Goal: Information Seeking & Learning: Learn about a topic

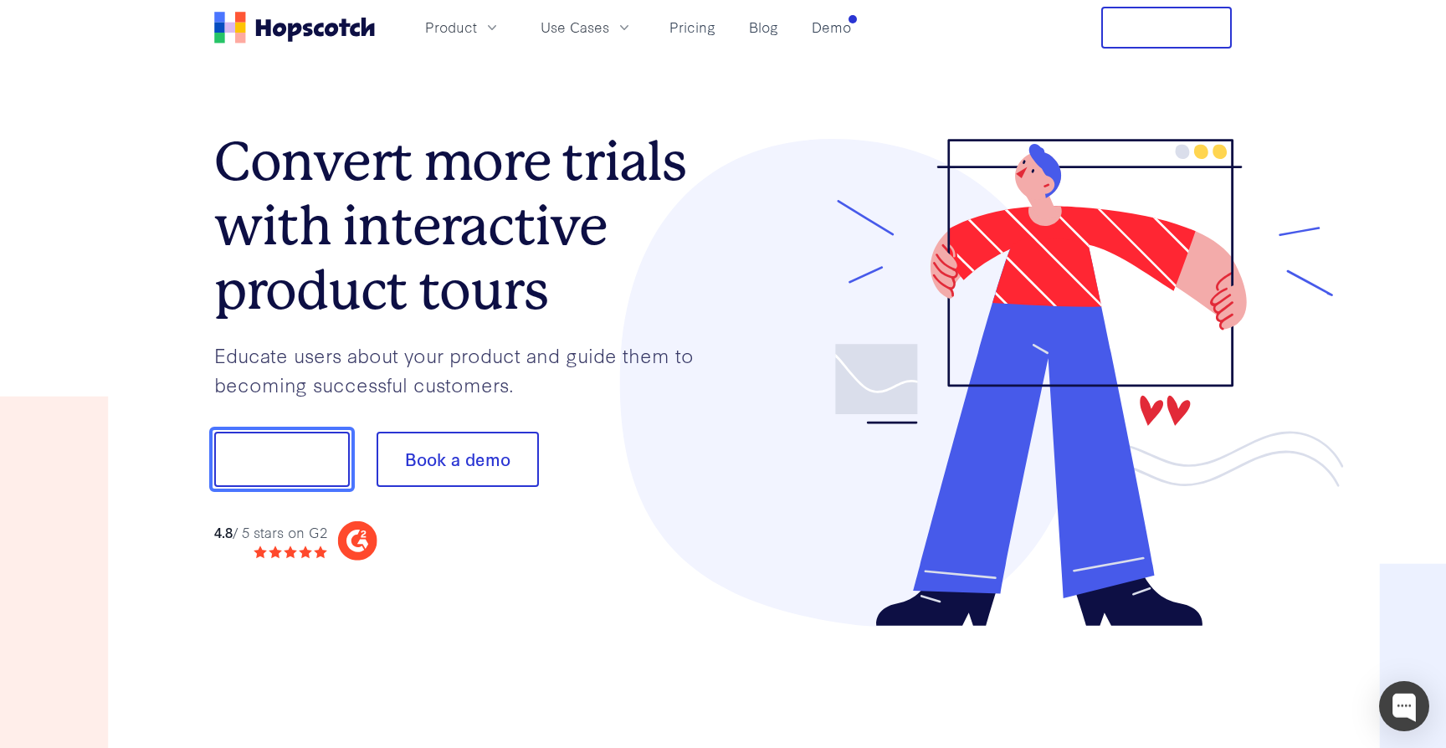
click at [334, 434] on button "Show me!" at bounding box center [282, 459] width 136 height 55
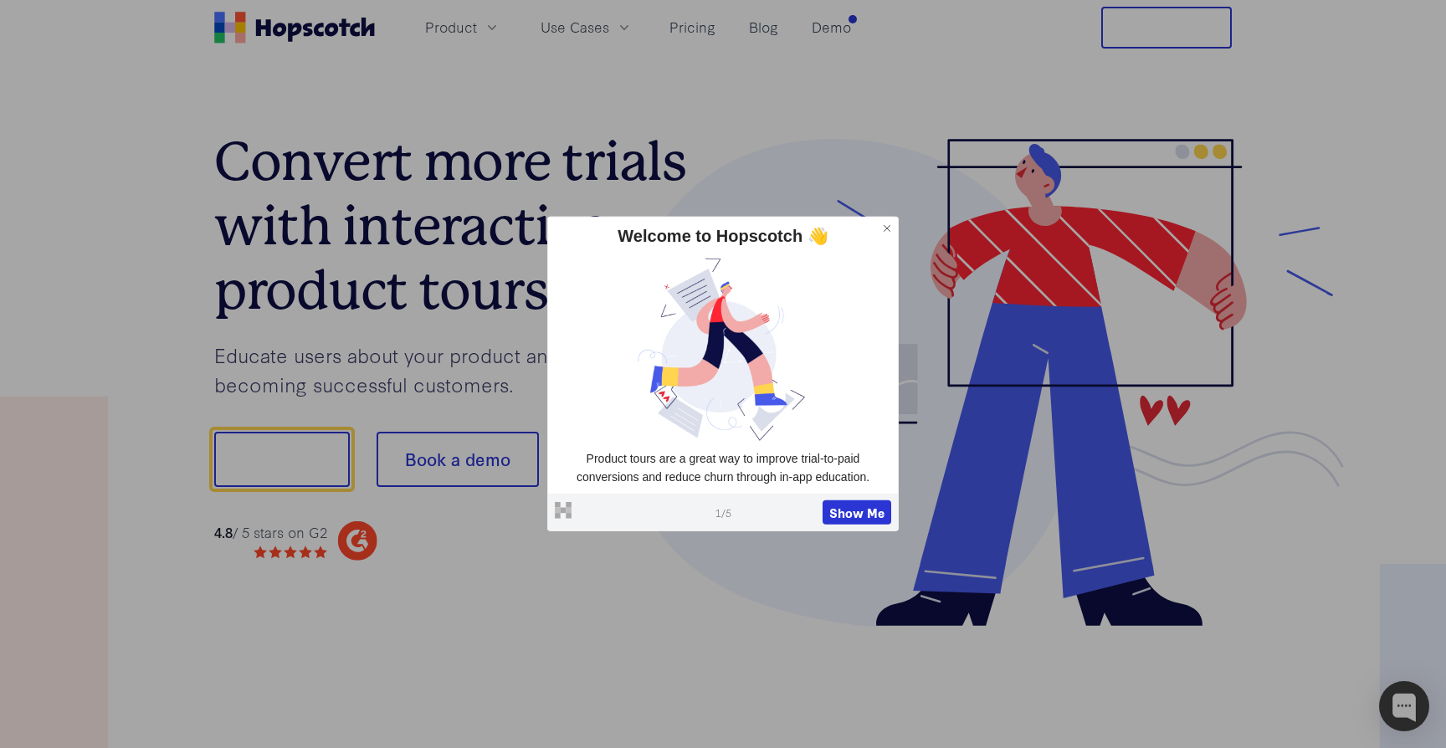
drag, startPoint x: 766, startPoint y: 513, endPoint x: 762, endPoint y: 451, distance: 62.0
click at [767, 512] on div "Powered by Hopscotch 1 / 5 Show Me" at bounding box center [723, 512] width 350 height 38
click at [875, 515] on button "Show Me" at bounding box center [857, 512] width 69 height 25
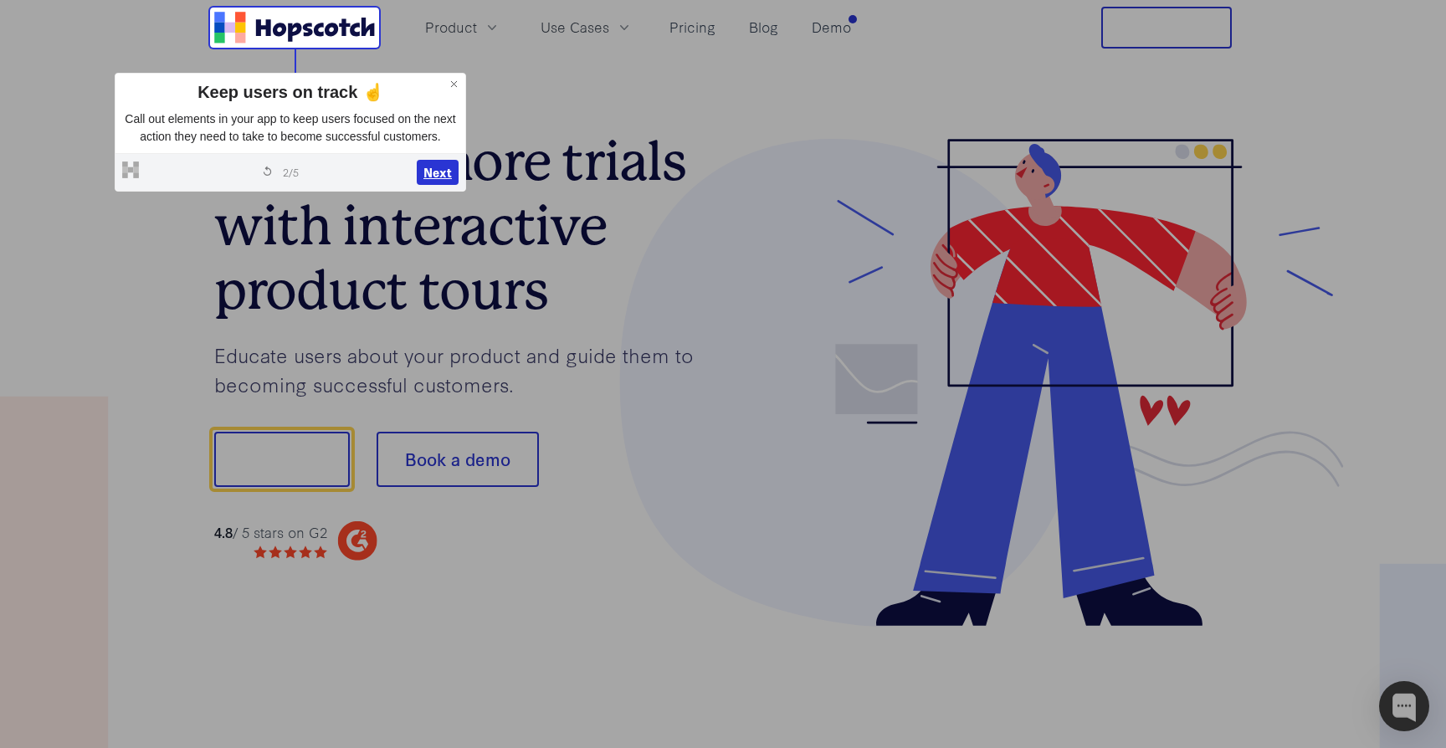
click at [431, 185] on button "Next" at bounding box center [438, 172] width 42 height 25
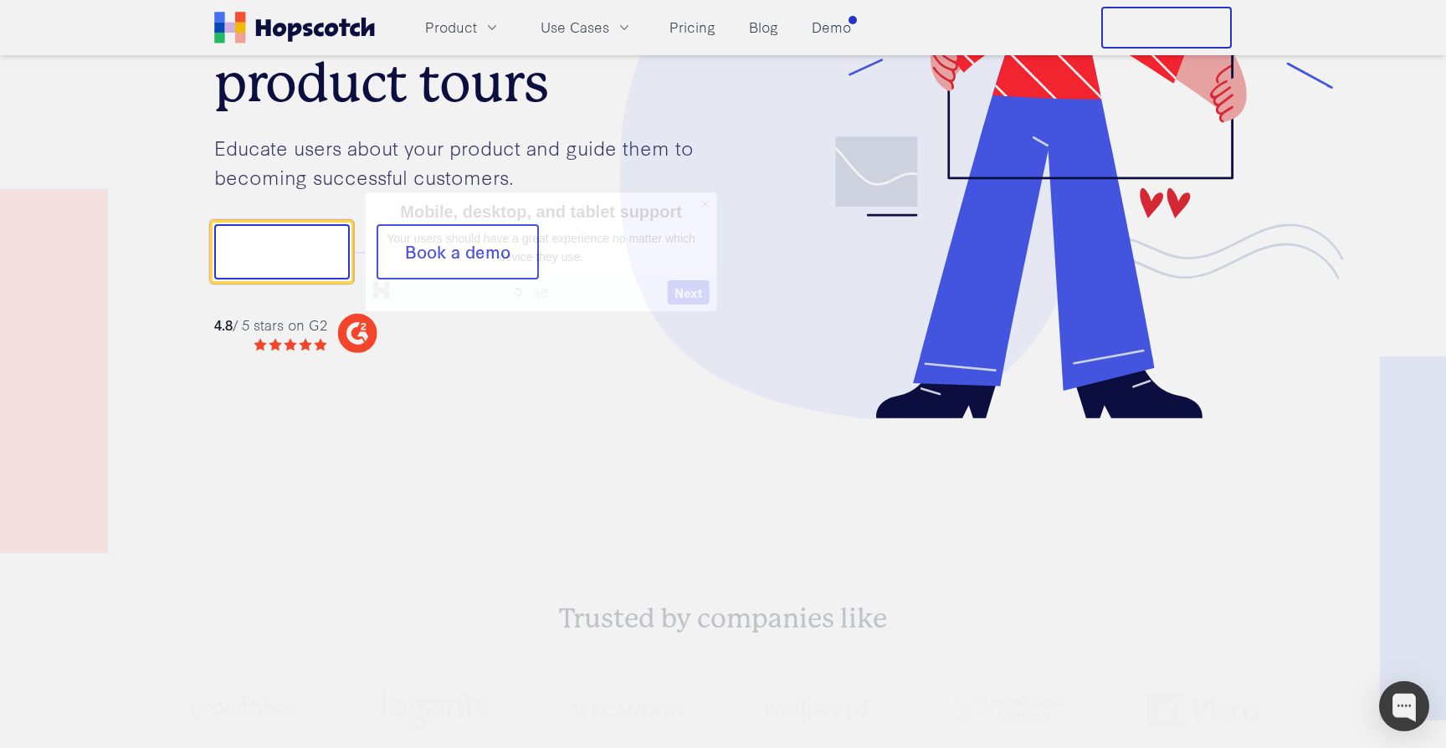
scroll to position [208, 0]
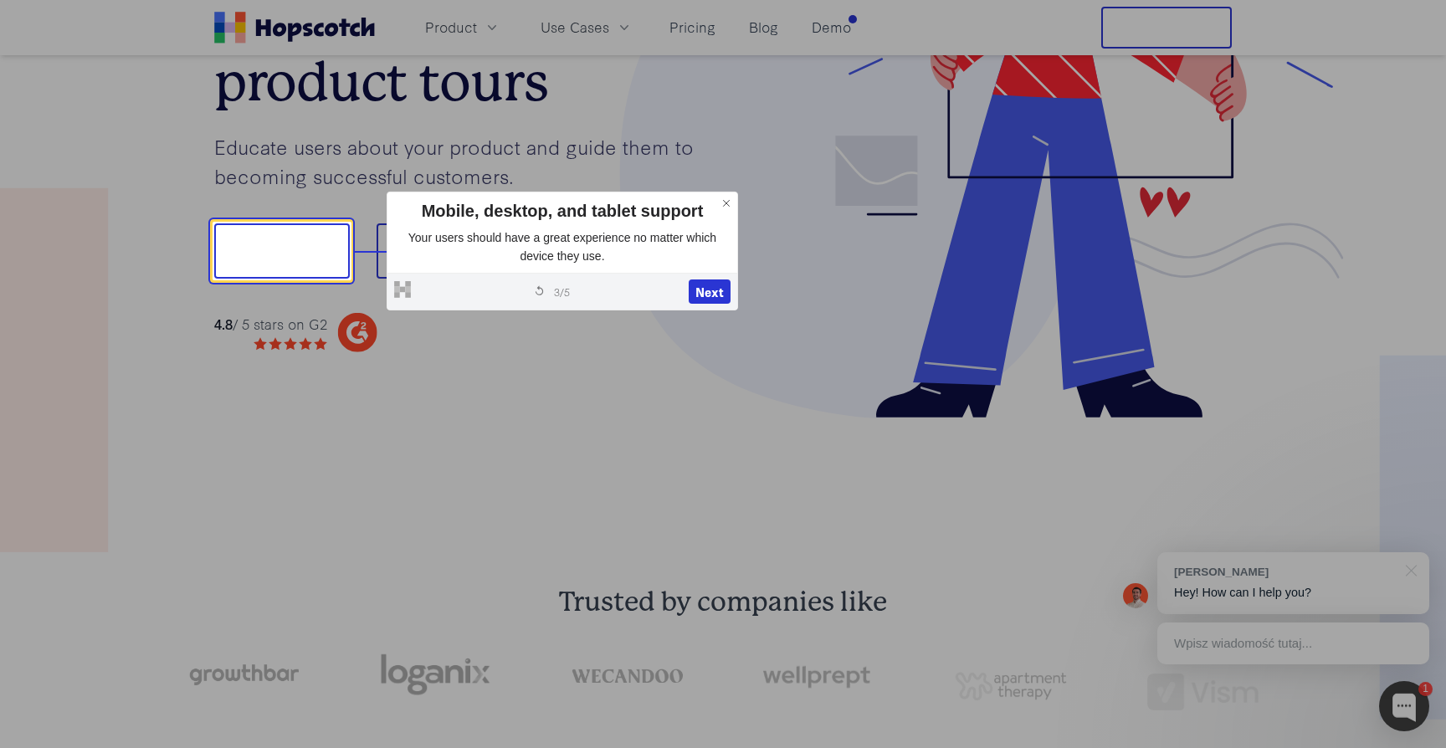
click at [711, 277] on div "Powered by Hopscotch Restart tour 3 / 5 Next" at bounding box center [562, 291] width 350 height 38
click at [711, 285] on button "Next" at bounding box center [710, 292] width 42 height 25
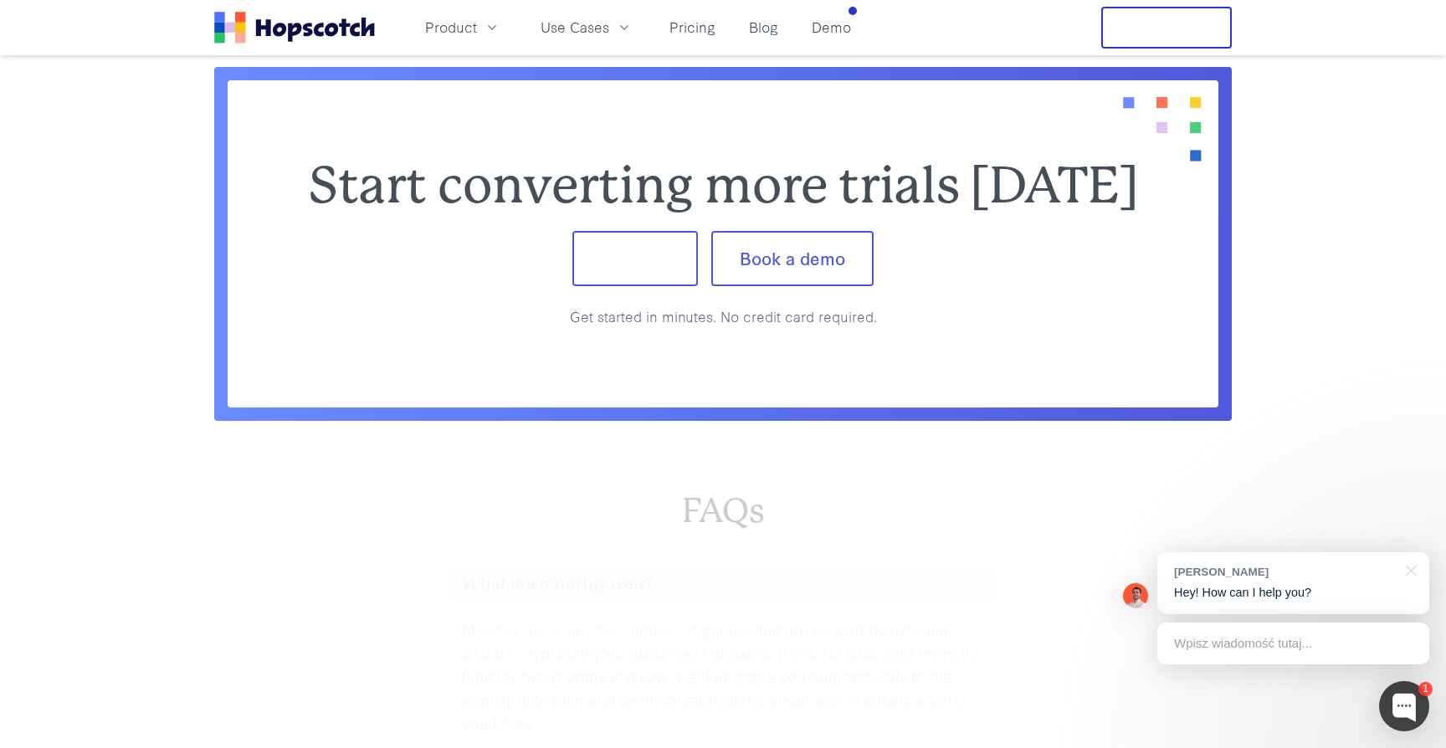
scroll to position [6941, 0]
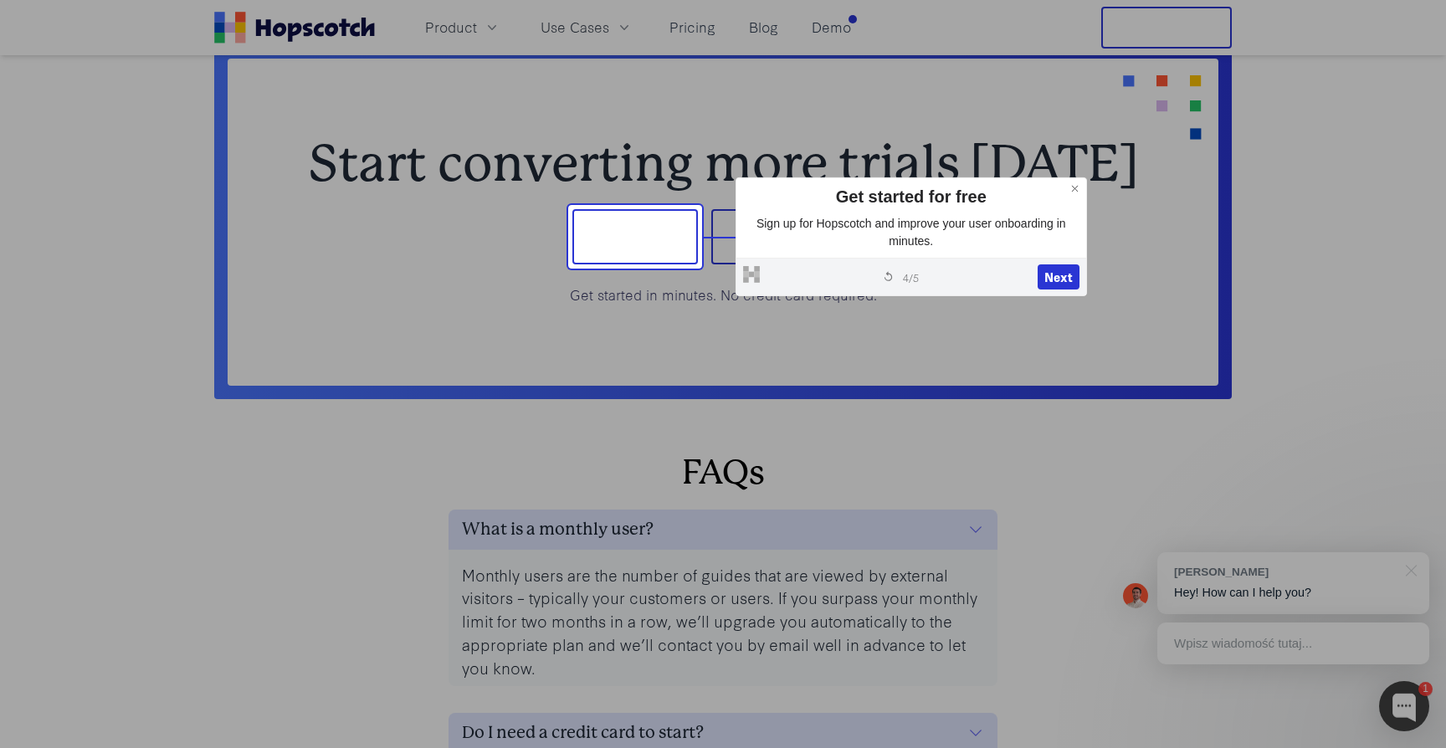
drag, startPoint x: 1075, startPoint y: 188, endPoint x: 899, endPoint y: 54, distance: 221.4
click at [1075, 187] on icon at bounding box center [1076, 189] width 12 height 12
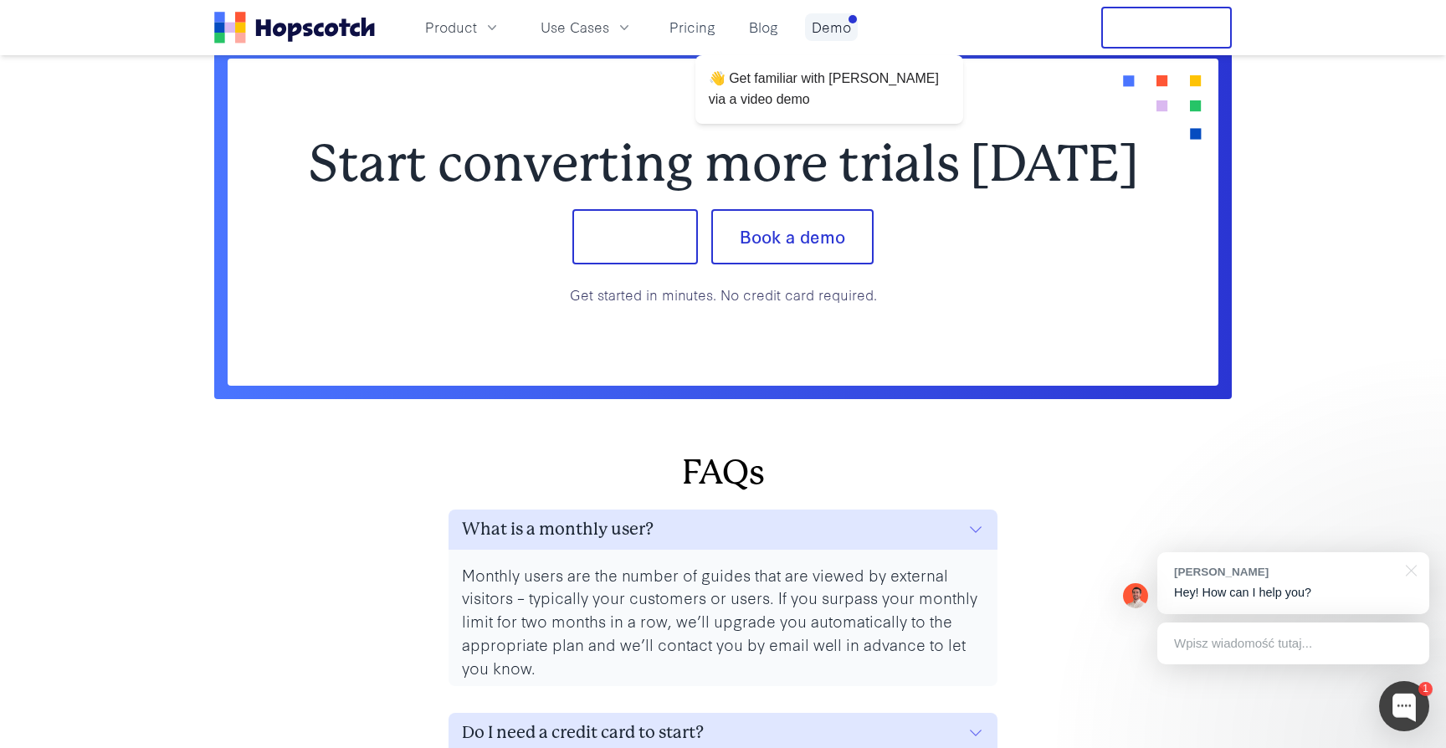
click at [839, 27] on link "Demo" at bounding box center [831, 27] width 53 height 28
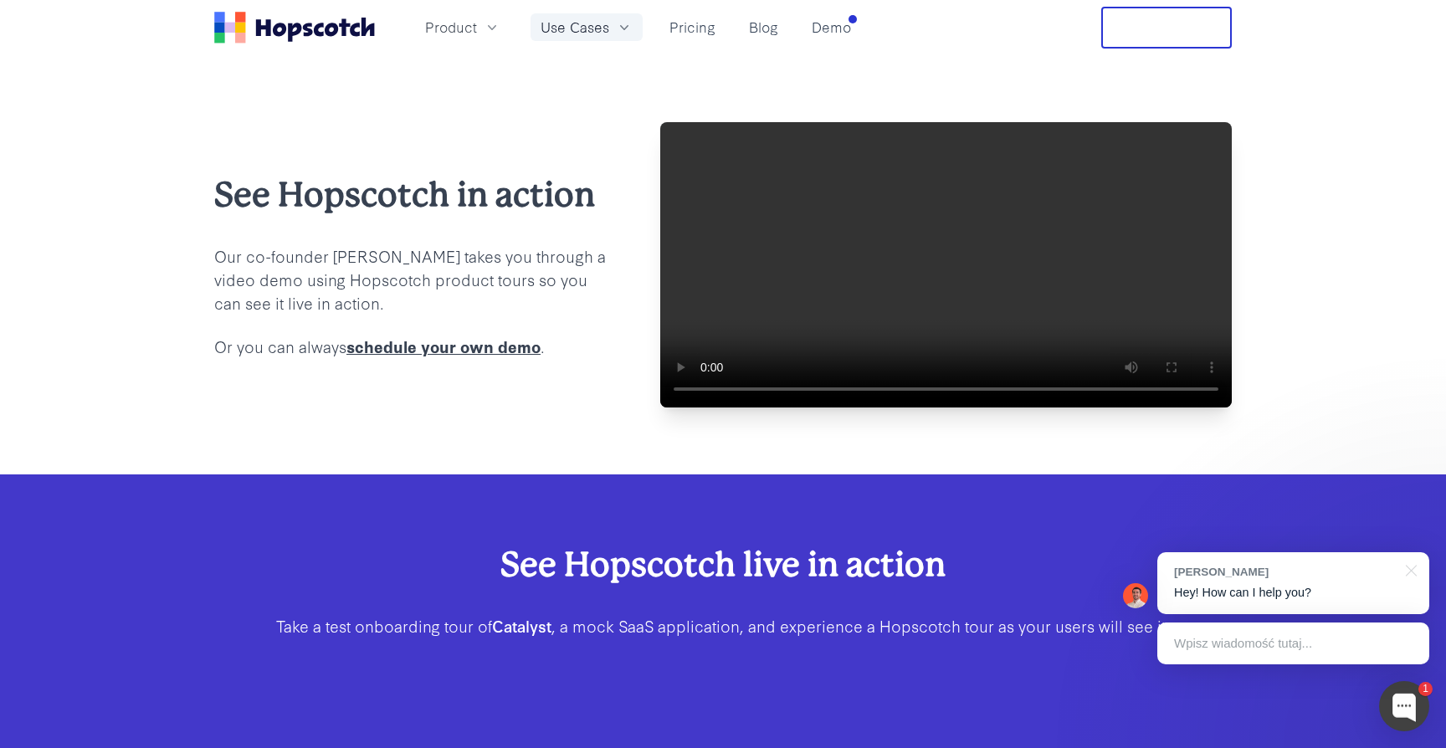
click at [612, 24] on button "Use Cases" at bounding box center [587, 27] width 112 height 28
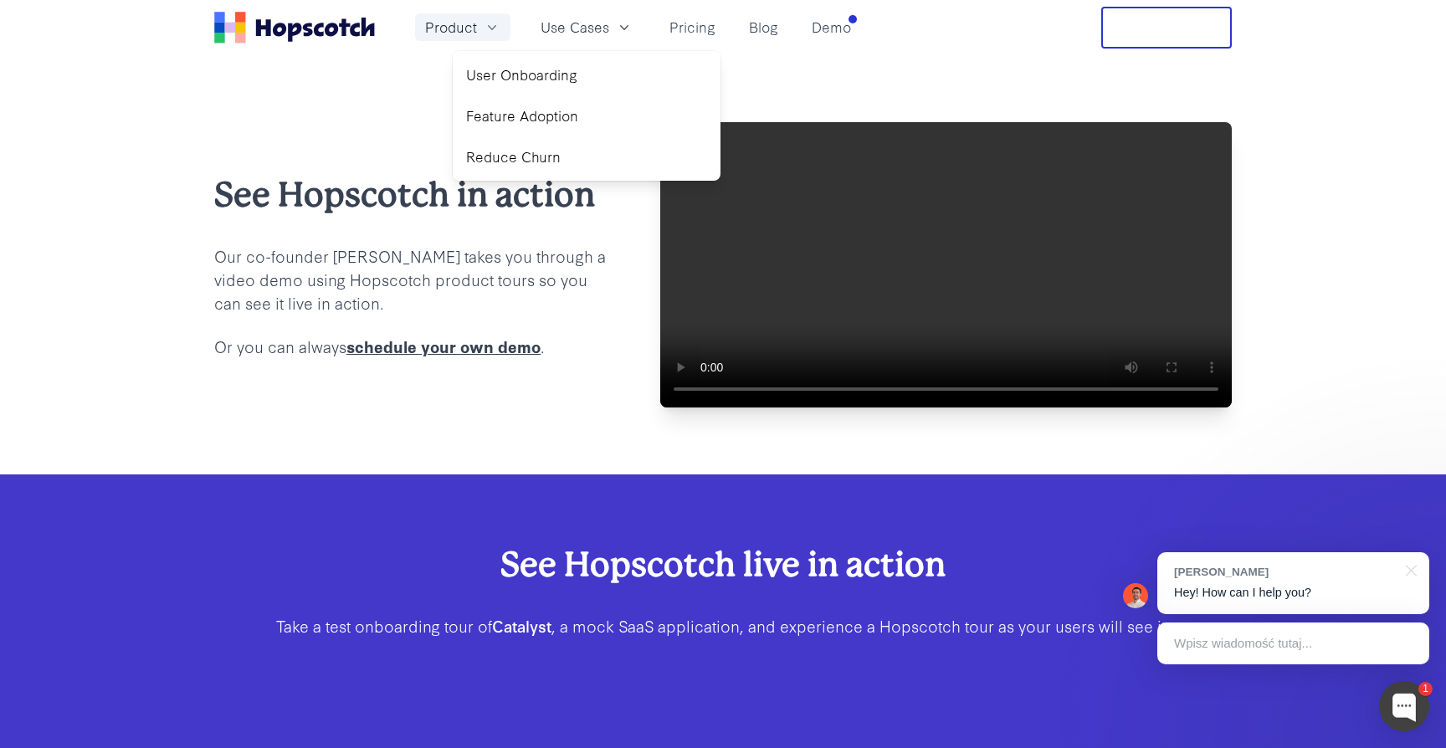
click at [504, 29] on button "Product" at bounding box center [462, 27] width 95 height 28
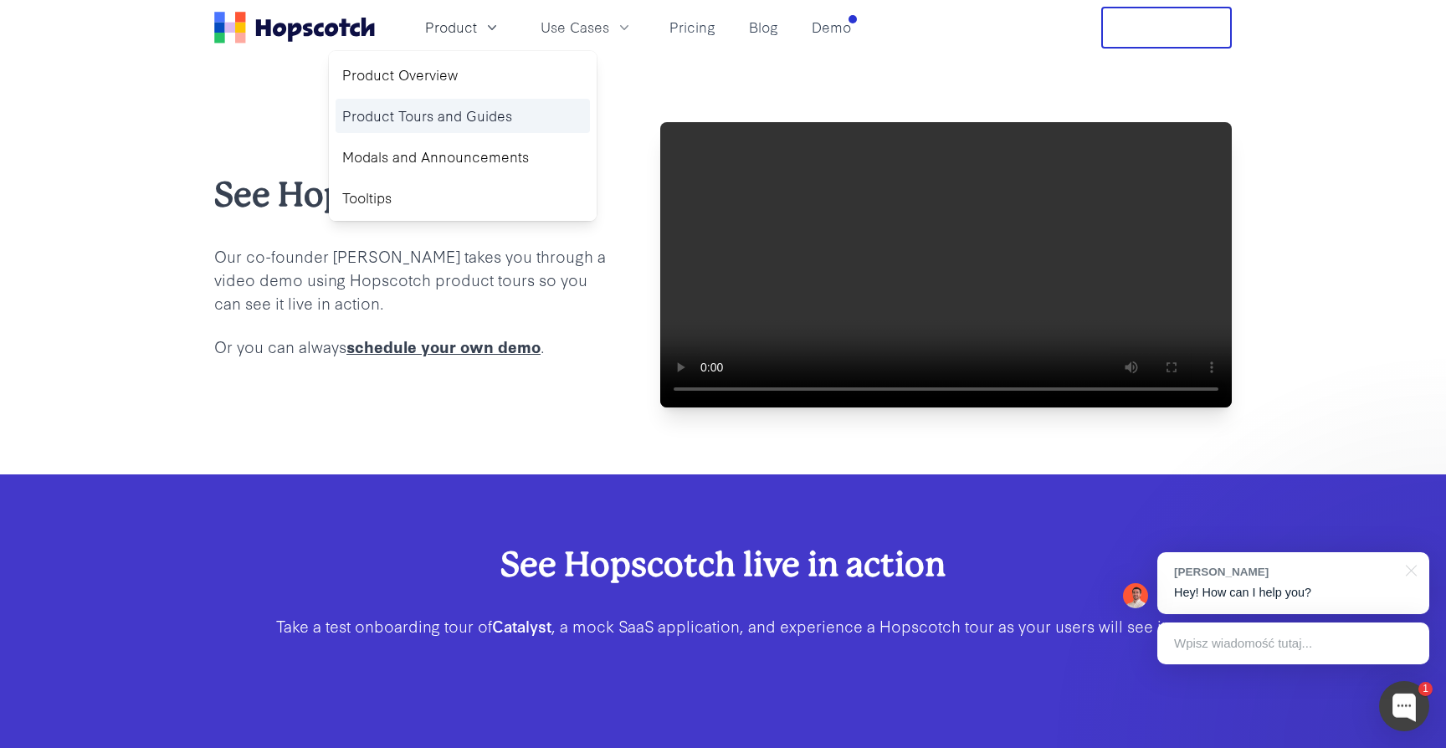
click at [469, 105] on link "Product Tours and Guides" at bounding box center [463, 116] width 254 height 34
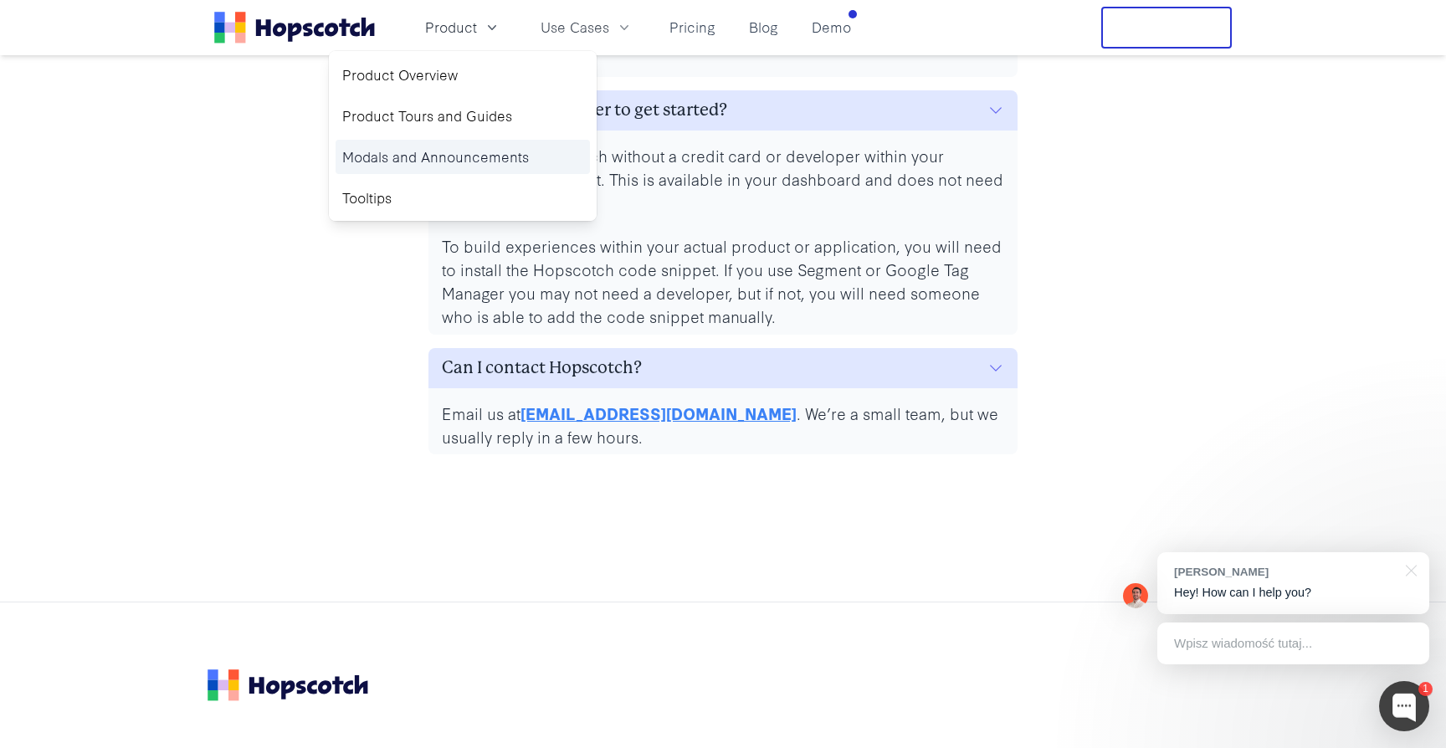
scroll to position [7405, 0]
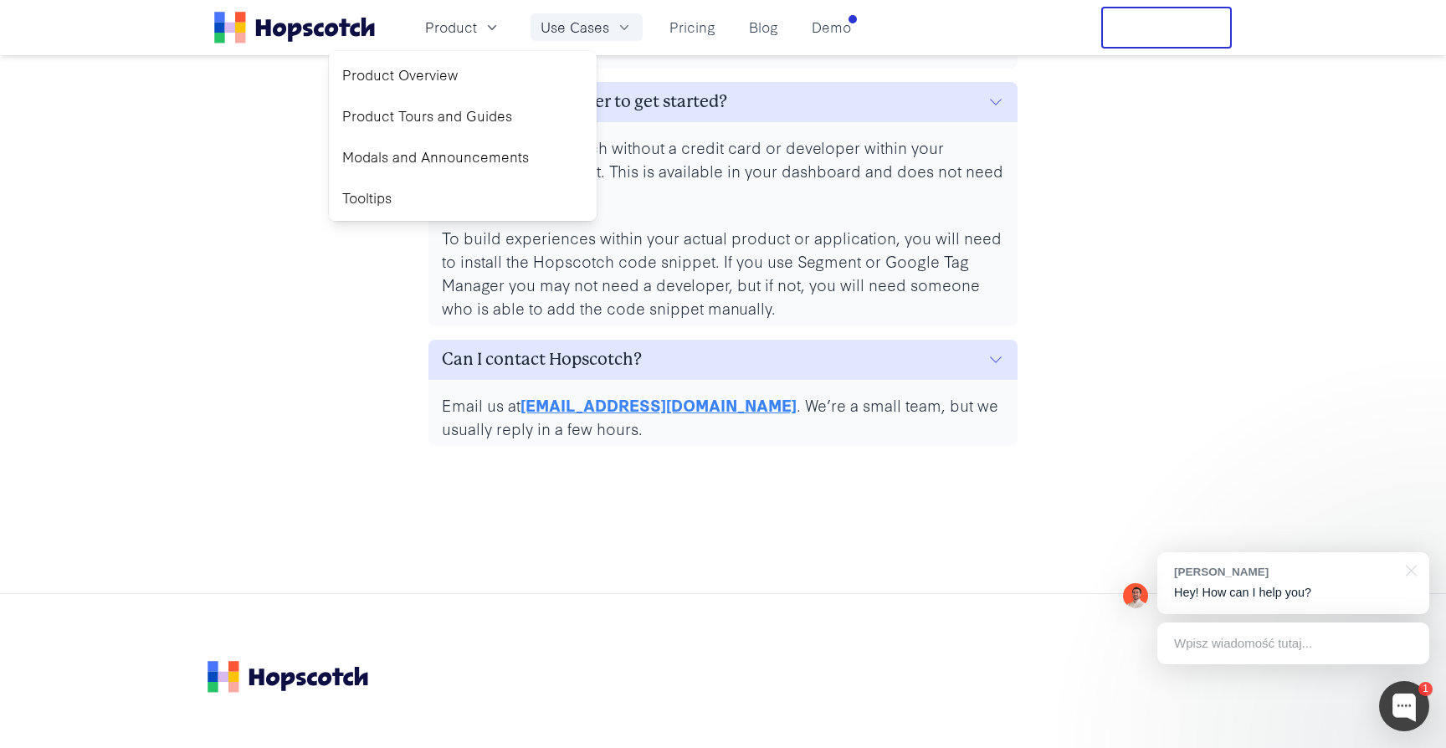
click at [560, 24] on span "Use Cases" at bounding box center [575, 27] width 69 height 21
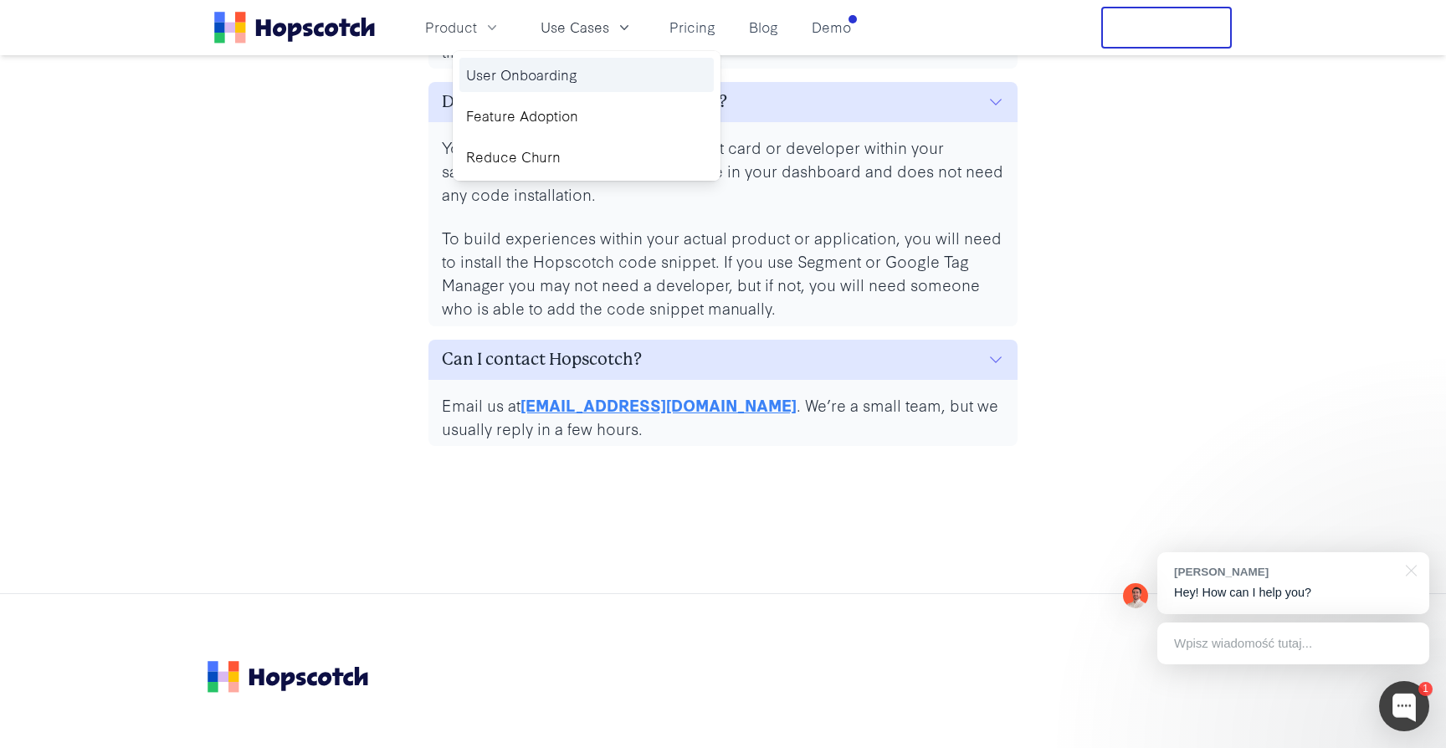
click at [544, 63] on link "User Onboarding" at bounding box center [586, 75] width 254 height 34
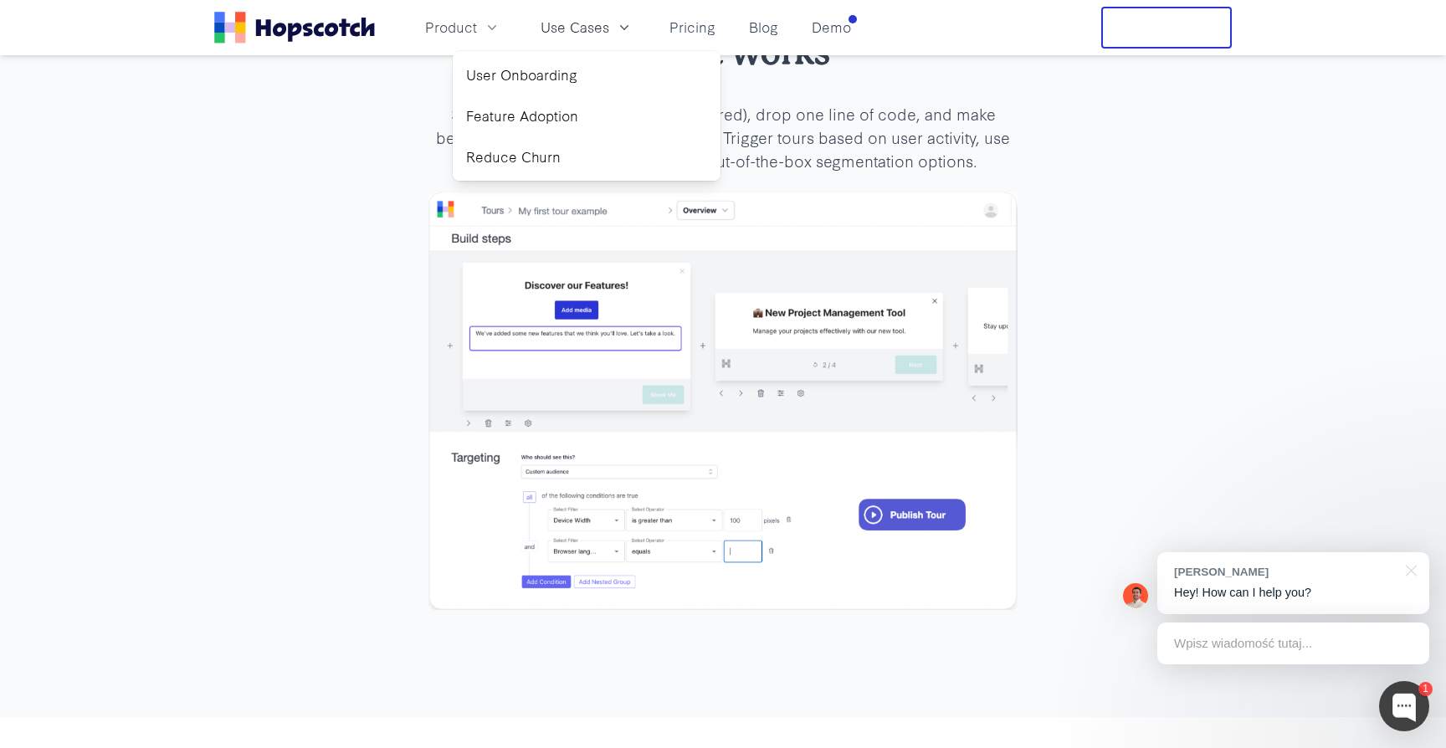
scroll to position [3040, 0]
click at [808, 29] on link "Demo" at bounding box center [831, 27] width 53 height 28
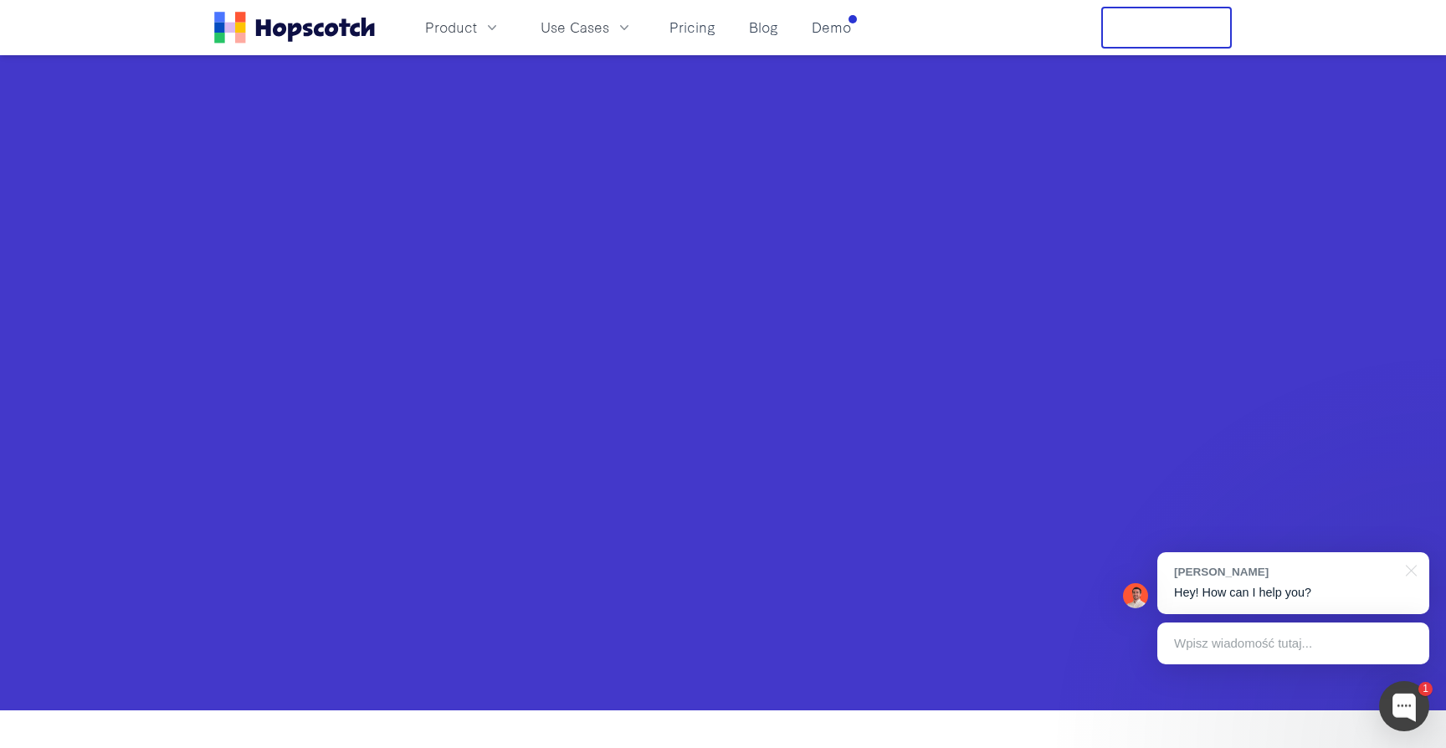
scroll to position [656, 0]
